Goal: Task Accomplishment & Management: Manage account settings

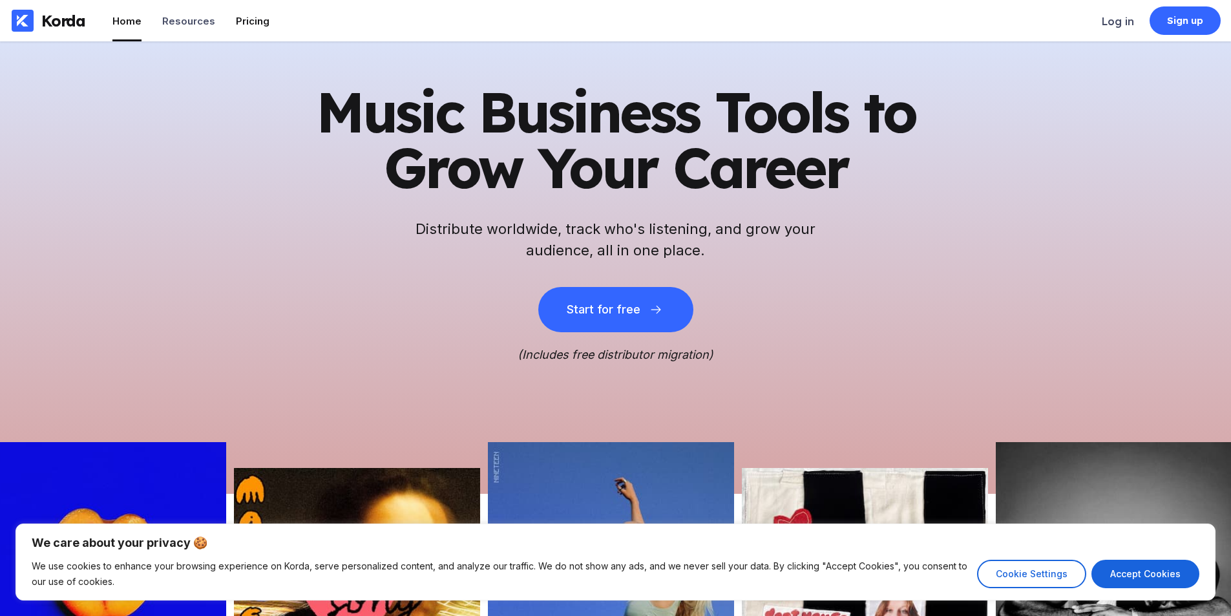
click at [251, 21] on div "Pricing" at bounding box center [253, 21] width 34 height 12
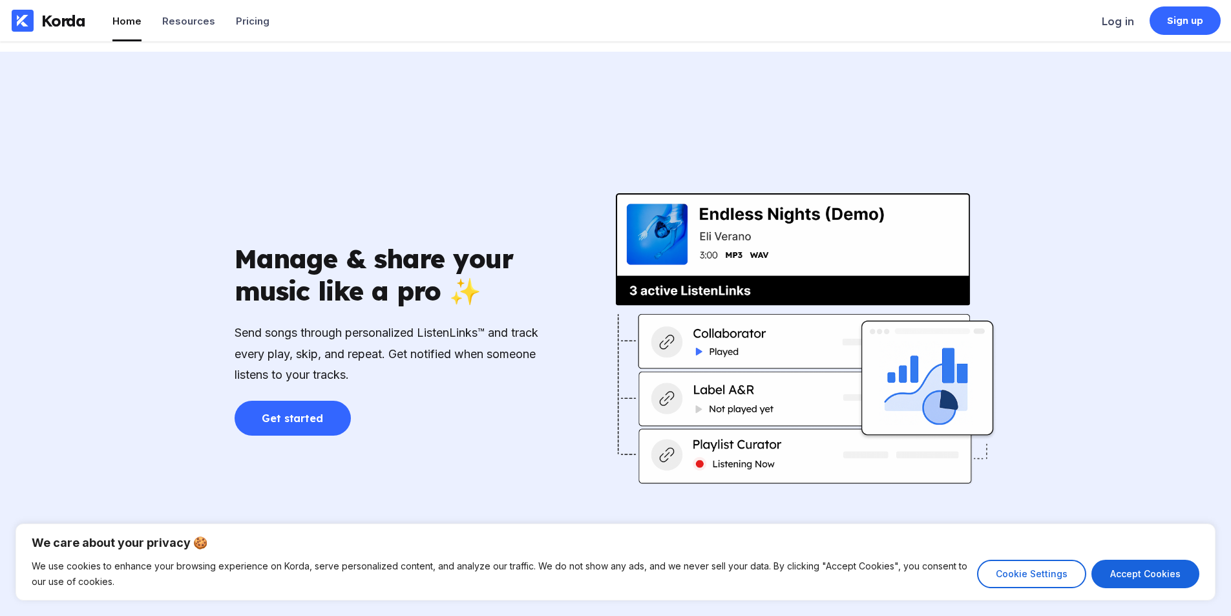
scroll to position [2004, 0]
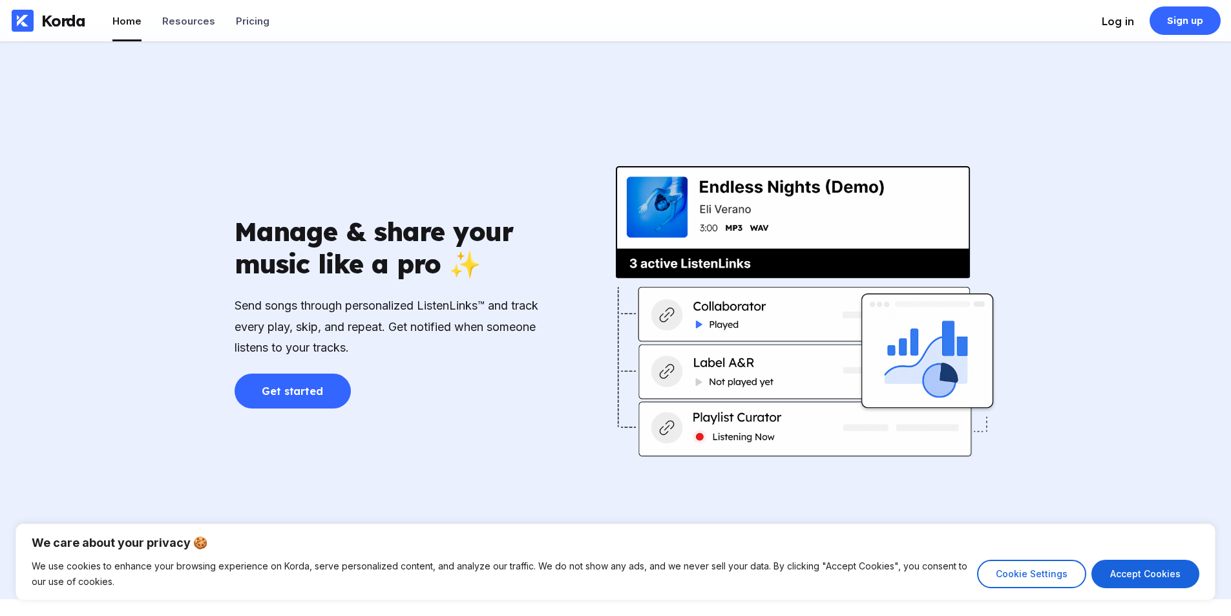
click at [1107, 15] on div "Log in" at bounding box center [1118, 21] width 32 height 13
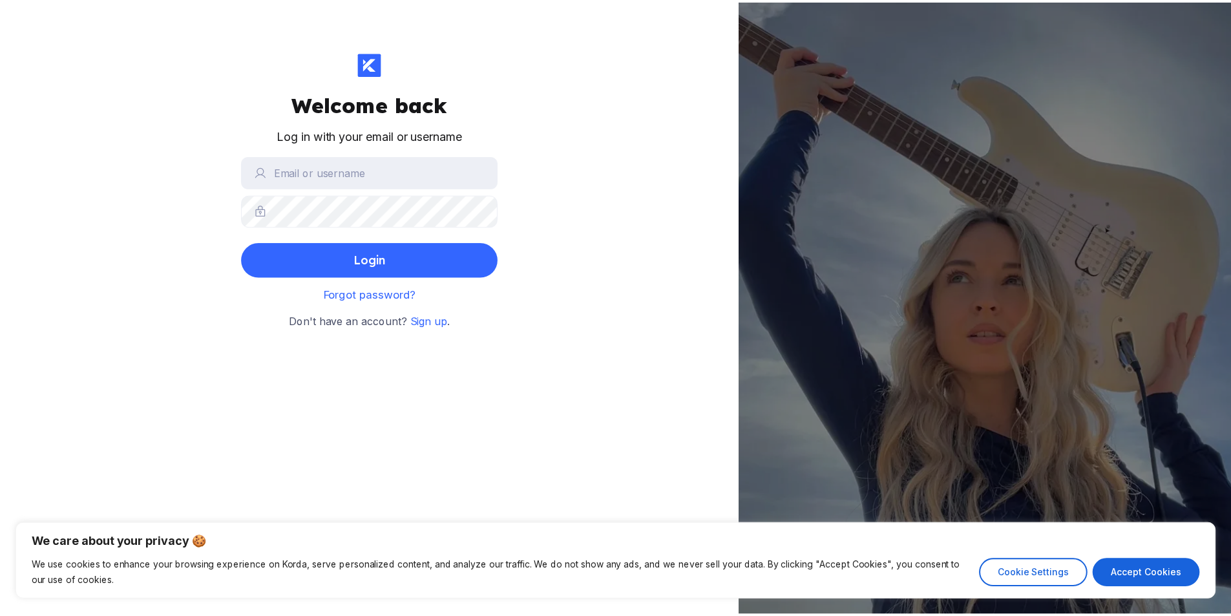
scroll to position [2004, 0]
